Goal: Information Seeking & Learning: Understand process/instructions

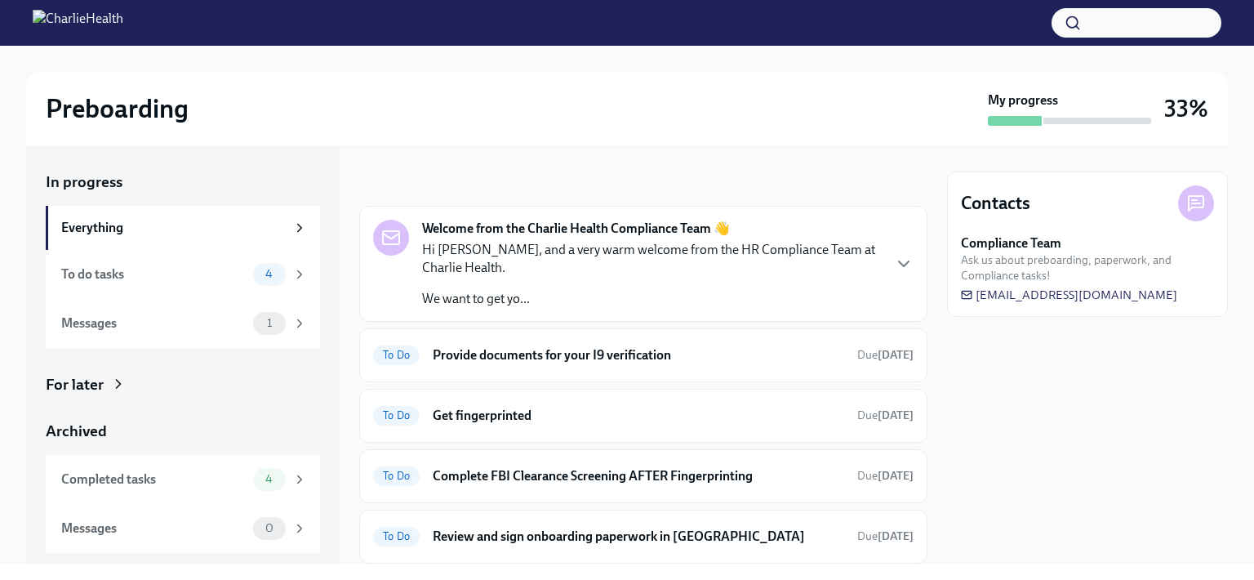
scroll to position [50, 0]
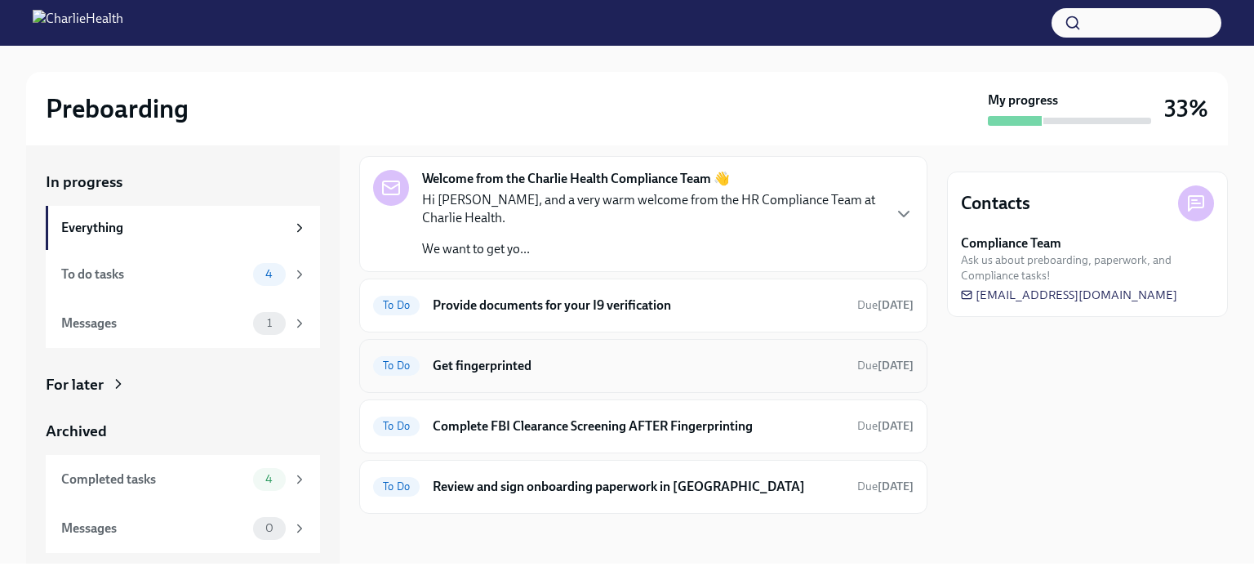
click at [519, 369] on h6 "Get fingerprinted" at bounding box center [639, 366] width 412 height 18
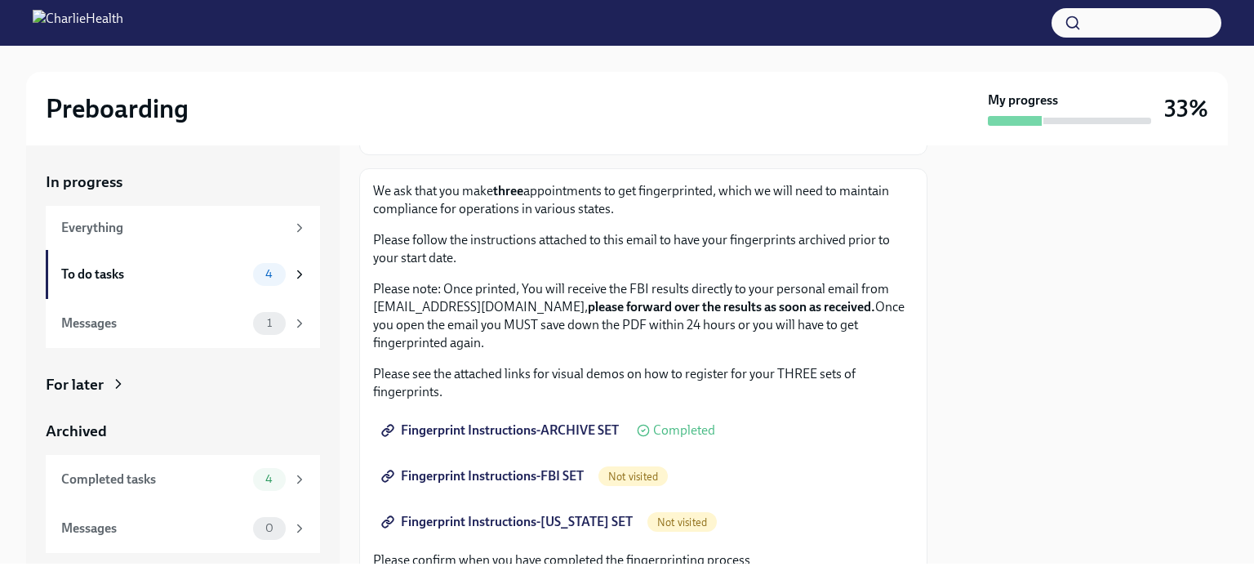
scroll to position [147, 0]
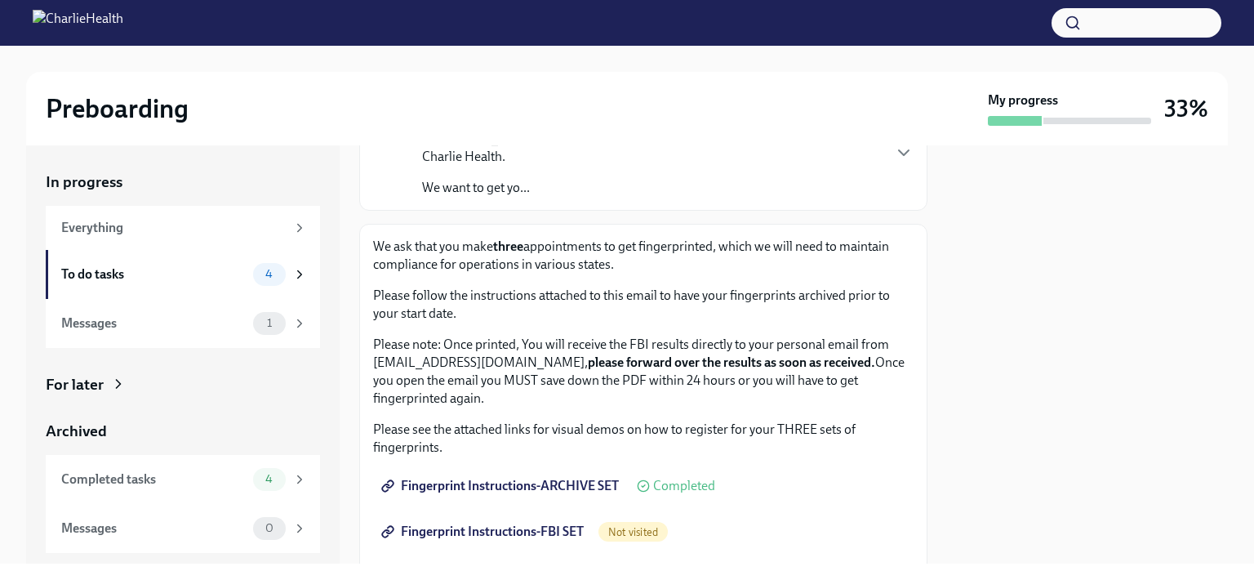
click at [510, 483] on span "Fingerprint Instructions-ARCHIVE SET" at bounding box center [502, 486] width 234 height 16
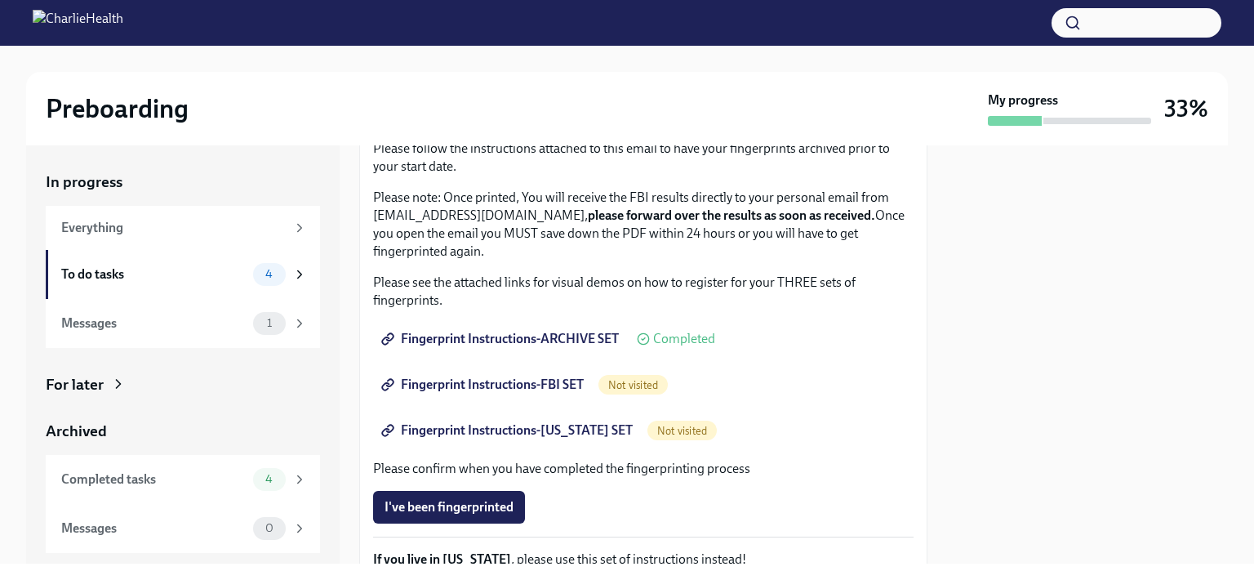
scroll to position [310, 0]
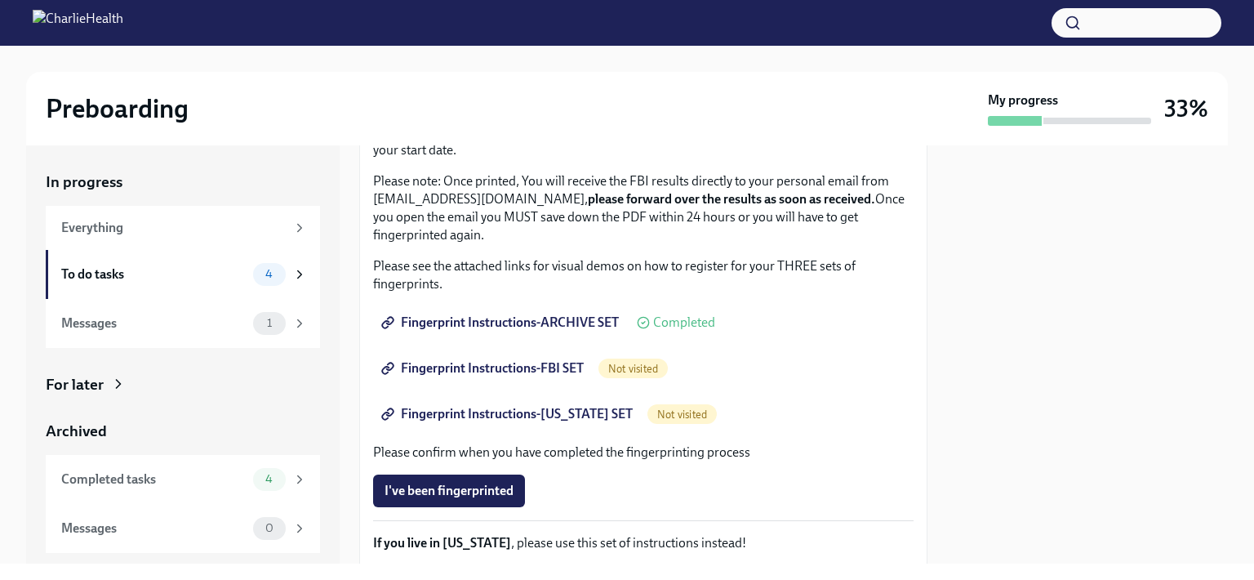
click at [511, 361] on span "Fingerprint Instructions-FBI SET" at bounding box center [484, 368] width 199 height 16
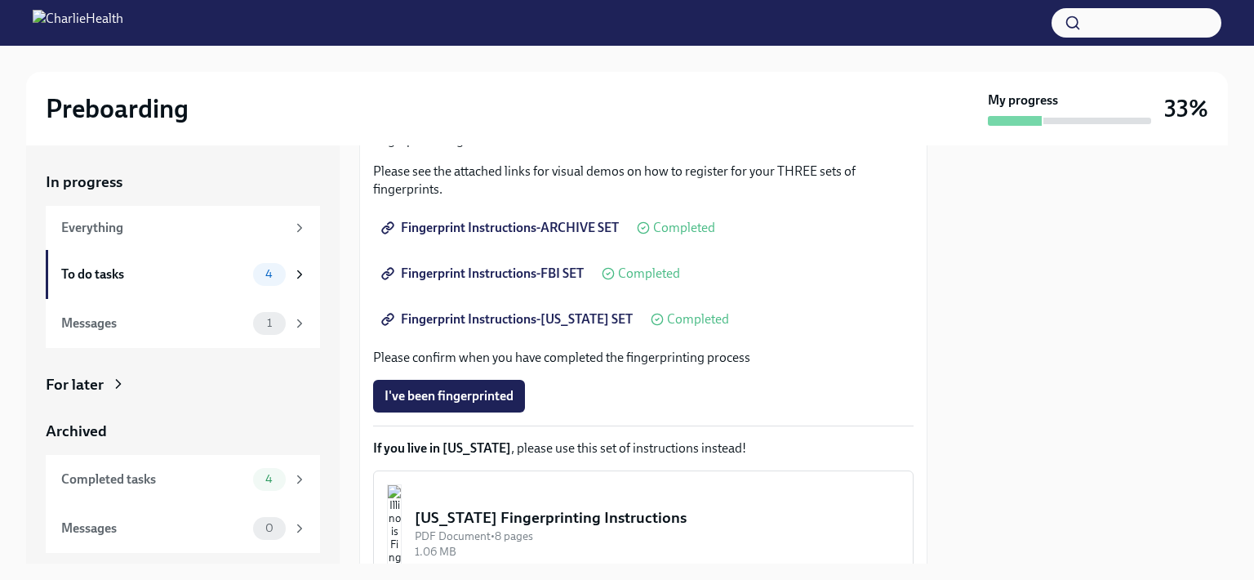
scroll to position [474, 0]
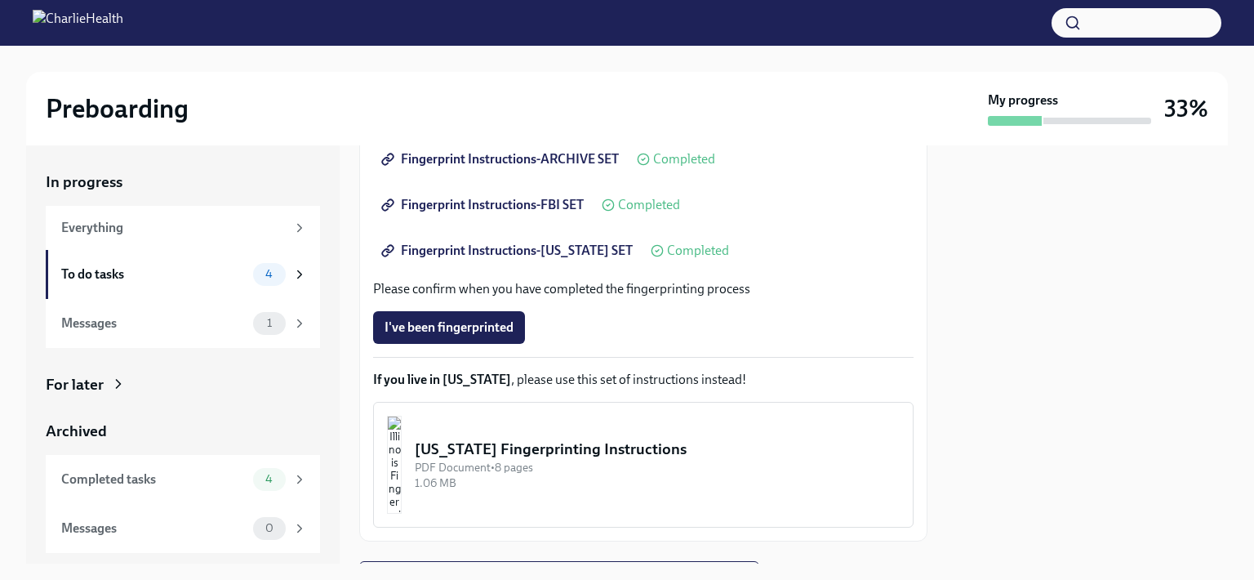
click at [473, 252] on span "Fingerprint Instructions-[US_STATE] SET" at bounding box center [509, 251] width 248 height 16
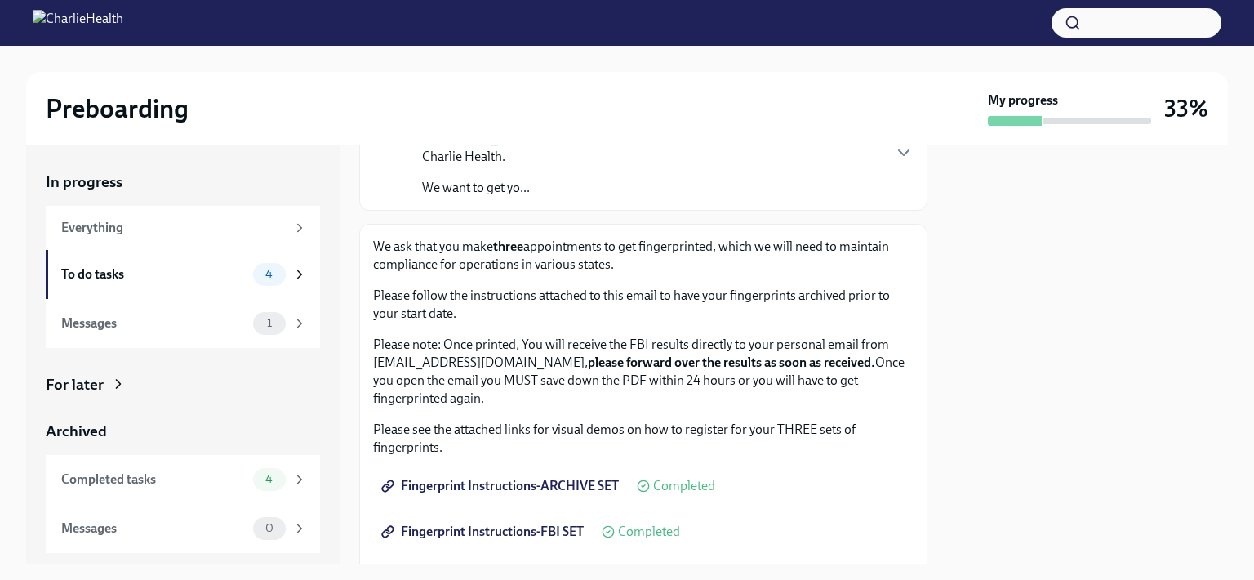
scroll to position [147, 0]
click at [290, 274] on div "4" at bounding box center [280, 274] width 54 height 23
